Goal: Task Accomplishment & Management: Use online tool/utility

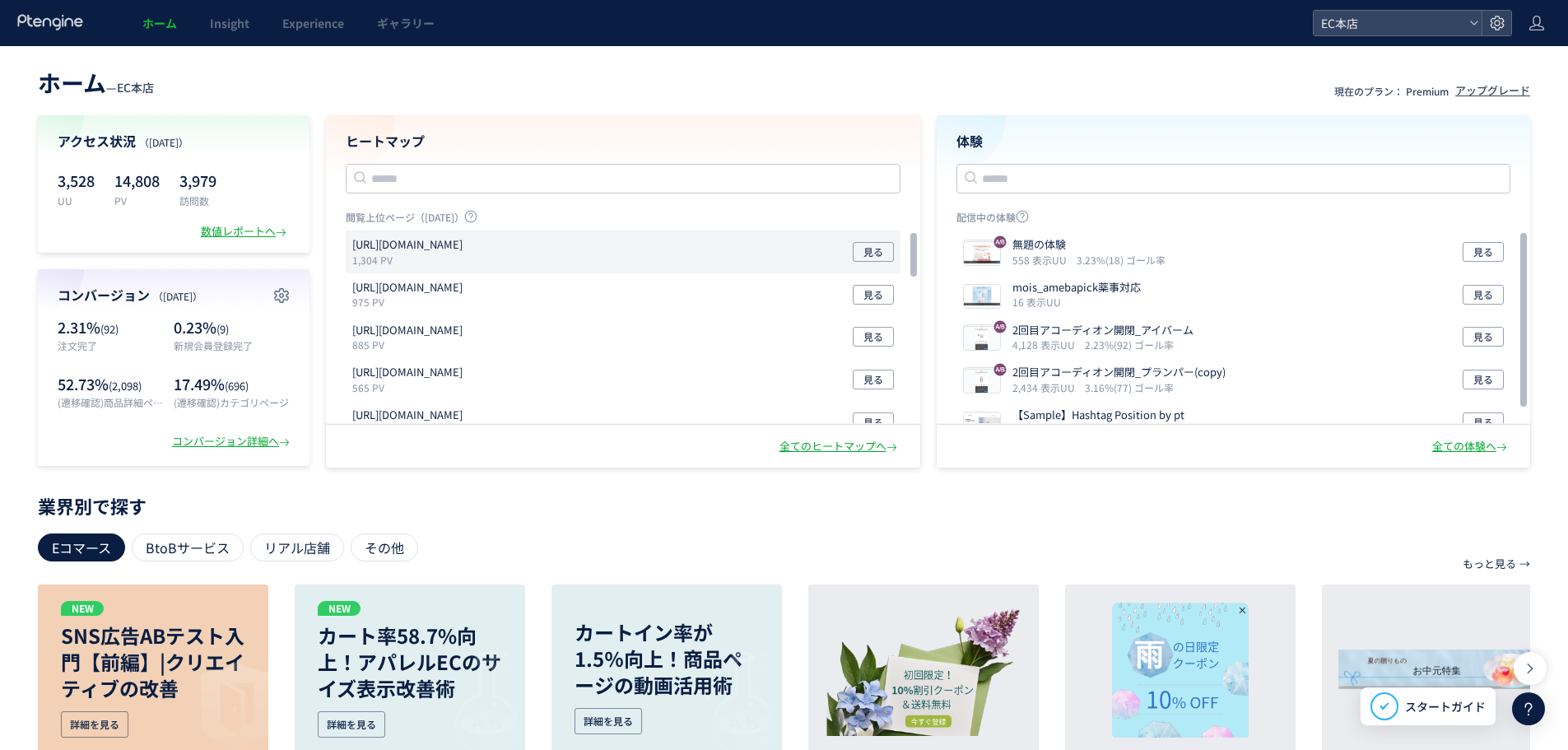
click at [439, 251] on p "[URL][DOMAIN_NAME]" at bounding box center [407, 244] width 110 height 16
click at [1493, 28] on icon at bounding box center [1497, 23] width 17 height 17
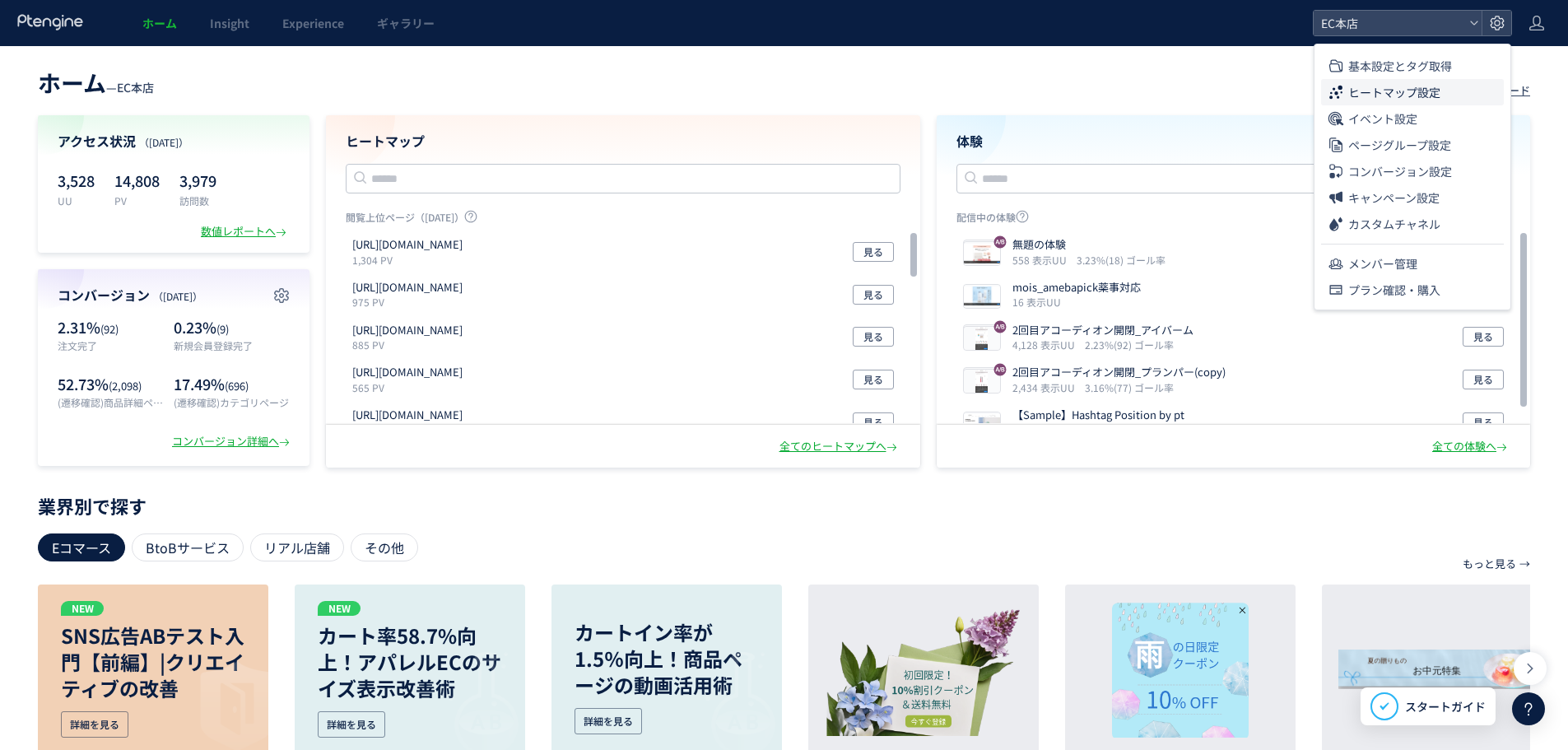
click at [1410, 93] on span "ヒートマップ設定" at bounding box center [1394, 92] width 92 height 27
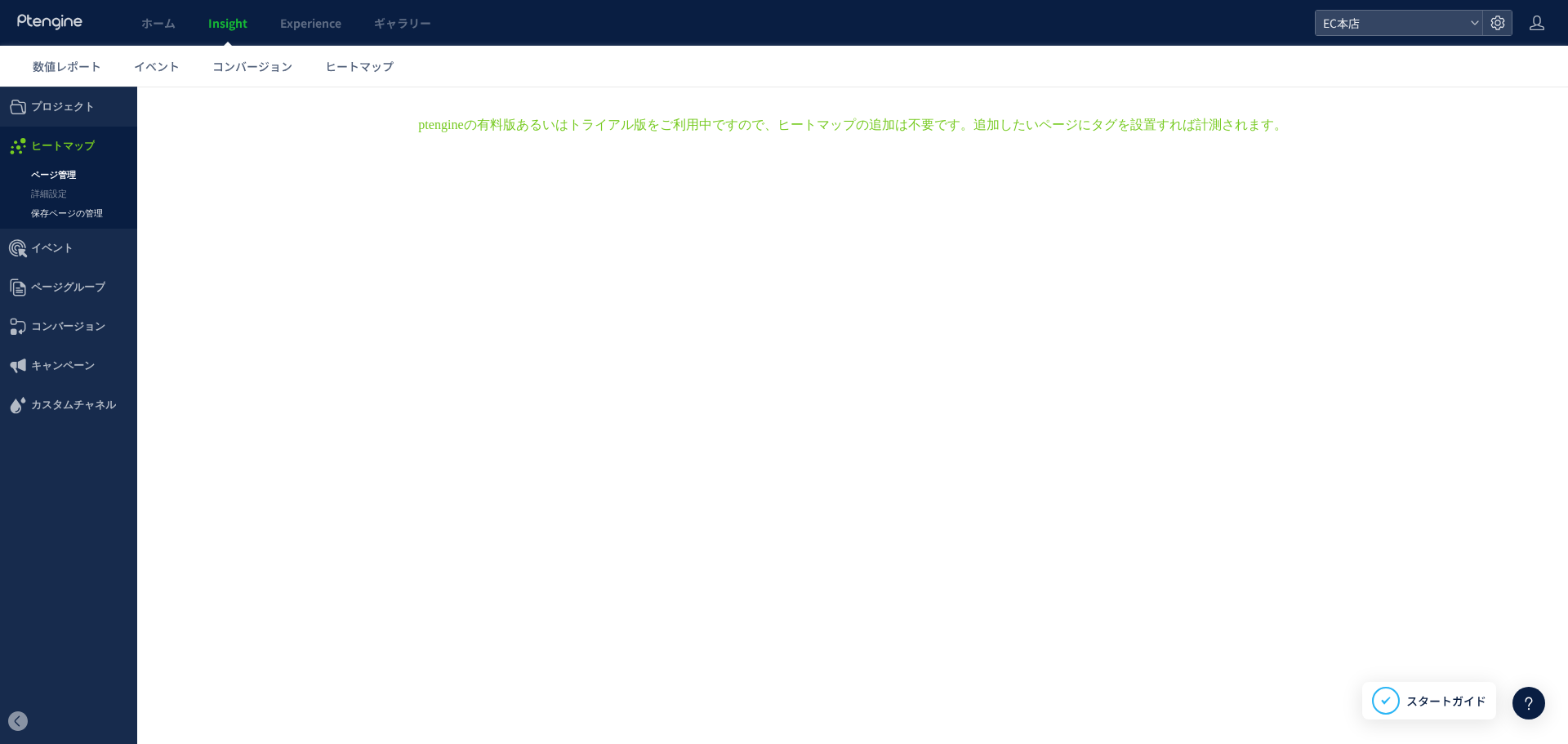
click at [55, 216] on link "保存ページの管理" at bounding box center [68, 213] width 137 height 19
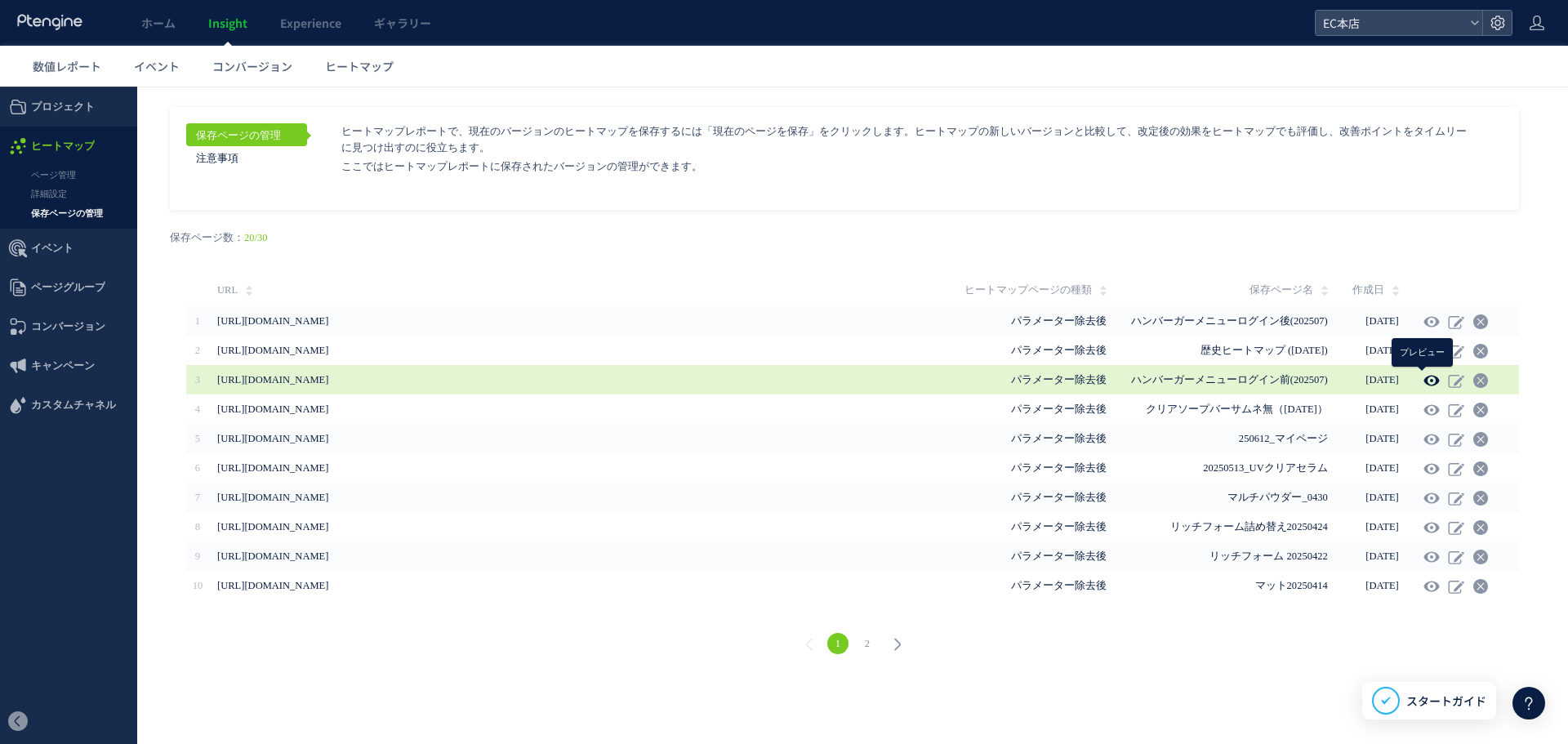
click at [1428, 374] on icon at bounding box center [1432, 380] width 16 height 16
